Goal: Find specific page/section: Find specific page/section

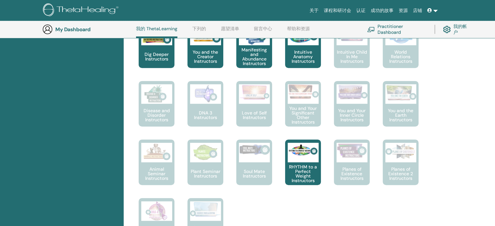
scroll to position [343, 0]
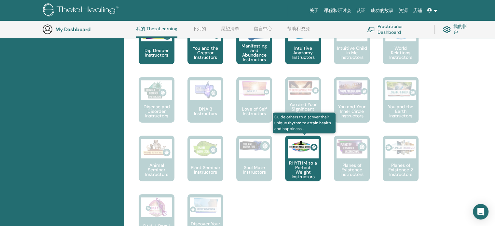
click at [304, 172] on p "RHYTHM to a Perfect Weight Instructors" at bounding box center [303, 170] width 36 height 18
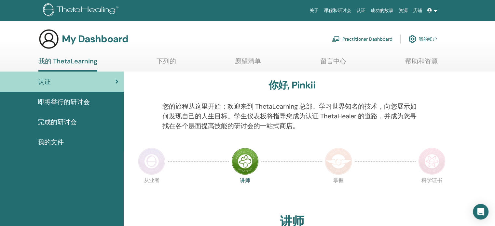
click at [68, 125] on span "完成的研讨会" at bounding box center [57, 122] width 39 height 10
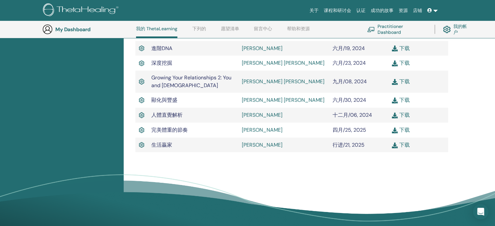
scroll to position [212, 0]
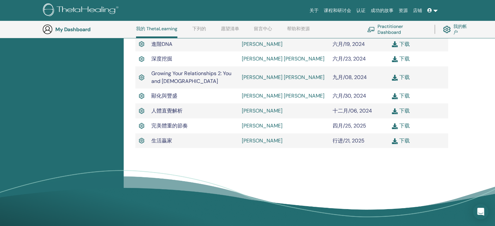
drag, startPoint x: 239, startPoint y: 125, endPoint x: 275, endPoint y: 127, distance: 36.3
click at [275, 127] on td "CHIA-YI TSAI" at bounding box center [284, 126] width 91 height 15
drag, startPoint x: 257, startPoint y: 124, endPoint x: 244, endPoint y: 127, distance: 13.4
click at [244, 127] on link "[PERSON_NAME]" at bounding box center [262, 125] width 41 height 7
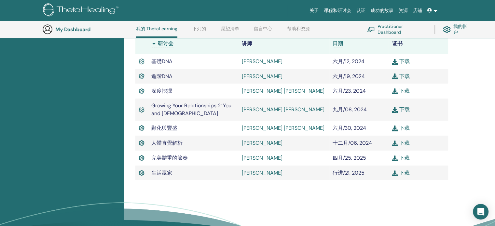
scroll to position [180, 0]
drag, startPoint x: 283, startPoint y: 157, endPoint x: 241, endPoint y: 163, distance: 42.0
click at [241, 163] on td "[PERSON_NAME]" at bounding box center [284, 158] width 91 height 15
drag, startPoint x: 256, startPoint y: 160, endPoint x: 244, endPoint y: 156, distance: 12.7
click at [244, 156] on link "[PERSON_NAME]" at bounding box center [262, 158] width 41 height 7
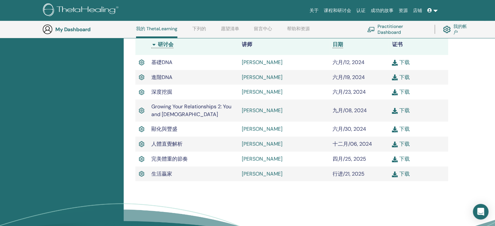
scroll to position [180, 0]
